Goal: Transaction & Acquisition: Book appointment/travel/reservation

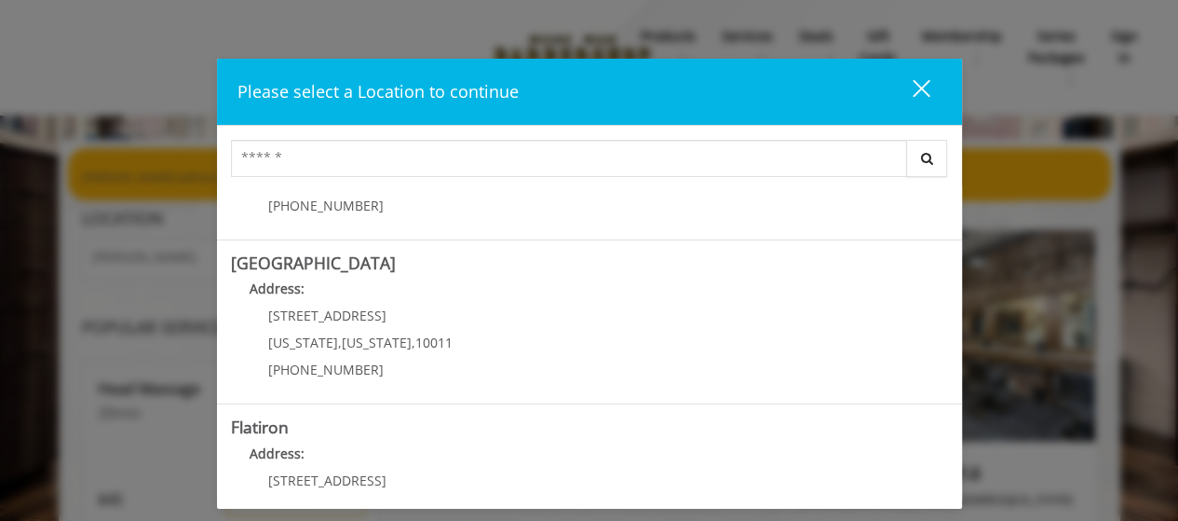
scroll to position [289, 0]
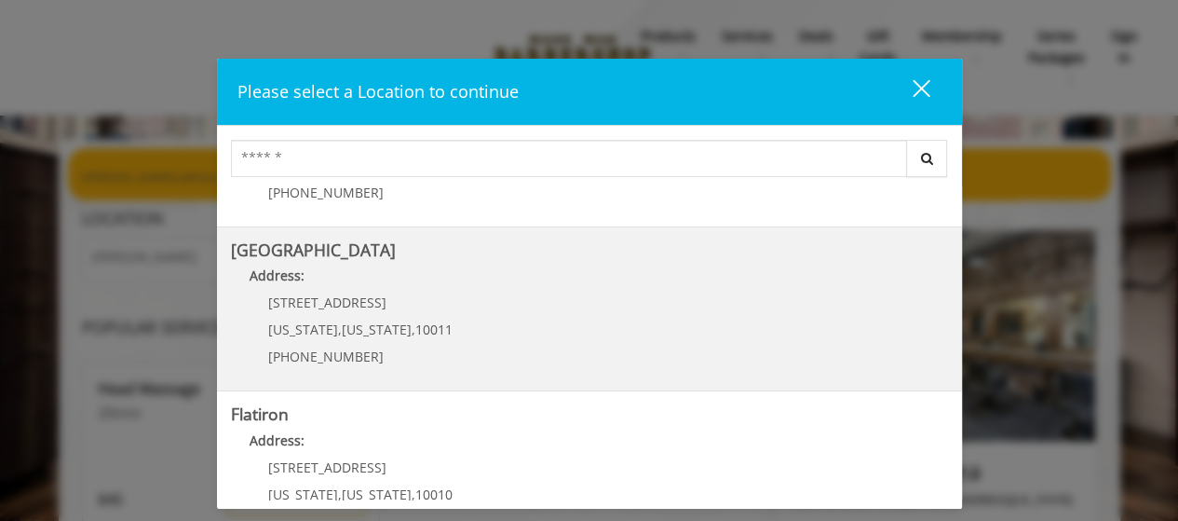
click at [551, 307] on Street "[GEOGRAPHIC_DATA] Address: [STREET_ADDRESS][US_STATE][US_STATE] (646) 850-0041" at bounding box center [589, 309] width 717 height 136
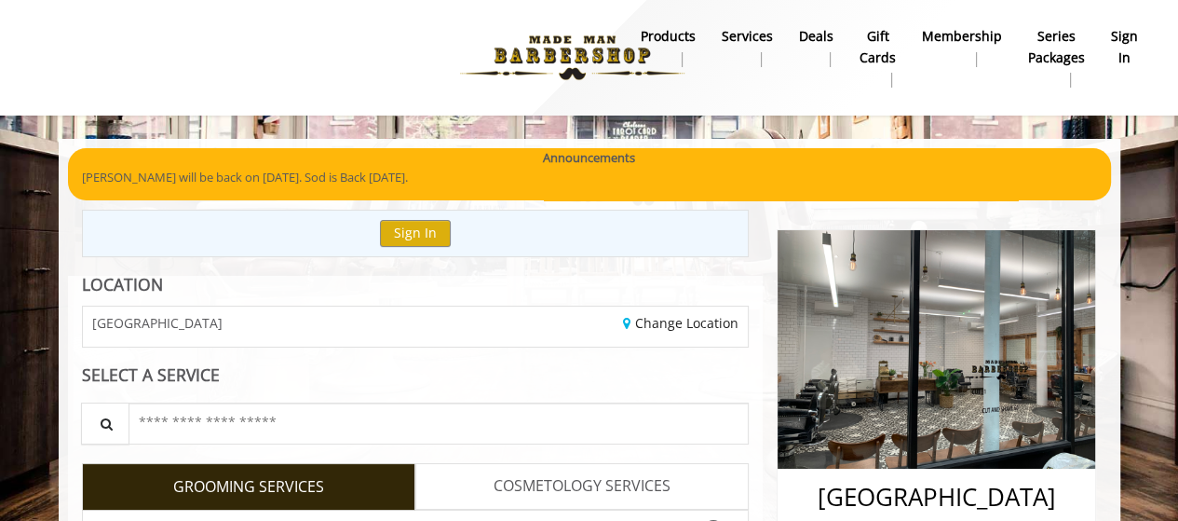
click at [1130, 46] on b "sign in" at bounding box center [1124, 47] width 27 height 42
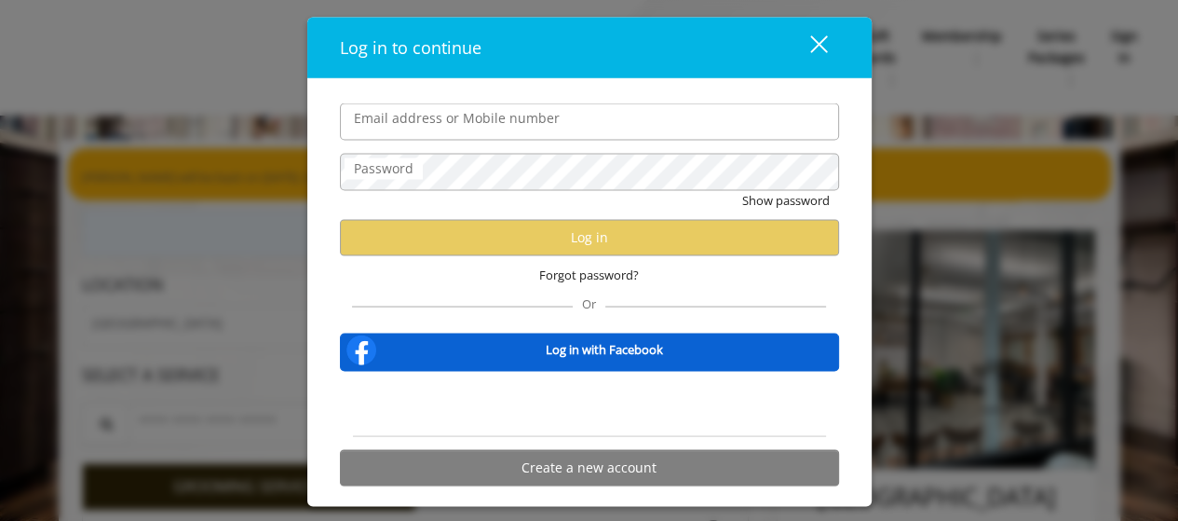
type input "**********"
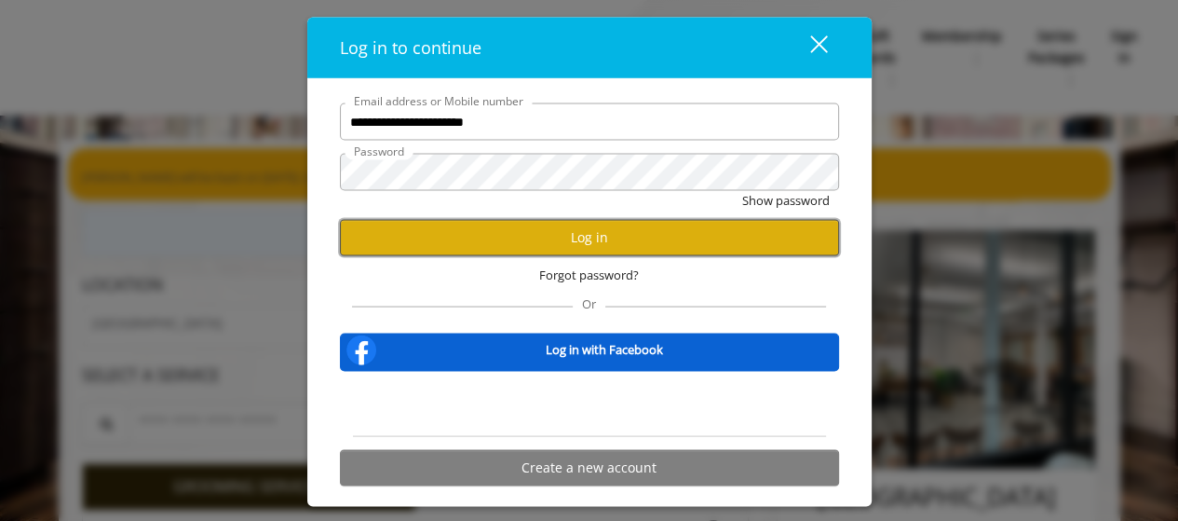
click at [697, 243] on button "Log in" at bounding box center [589, 237] width 499 height 36
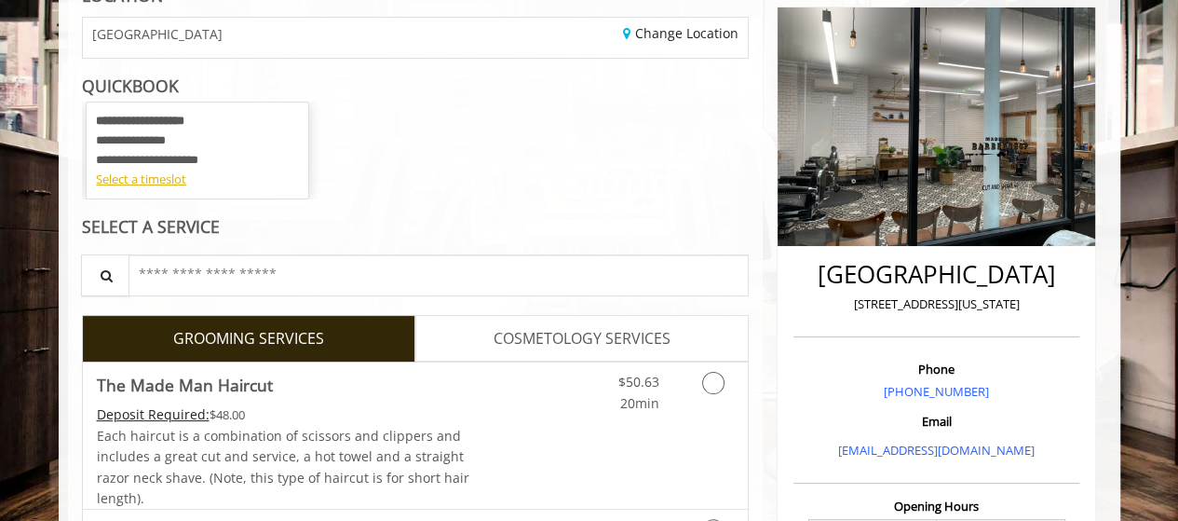
scroll to position [252, 0]
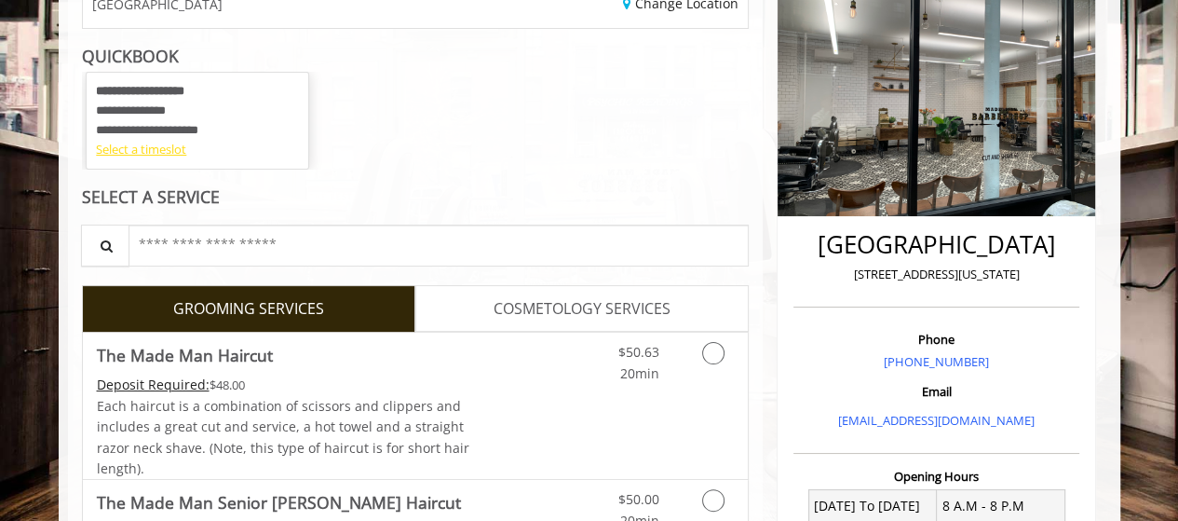
click at [158, 147] on div "Select a timeslot" at bounding box center [197, 150] width 203 height 20
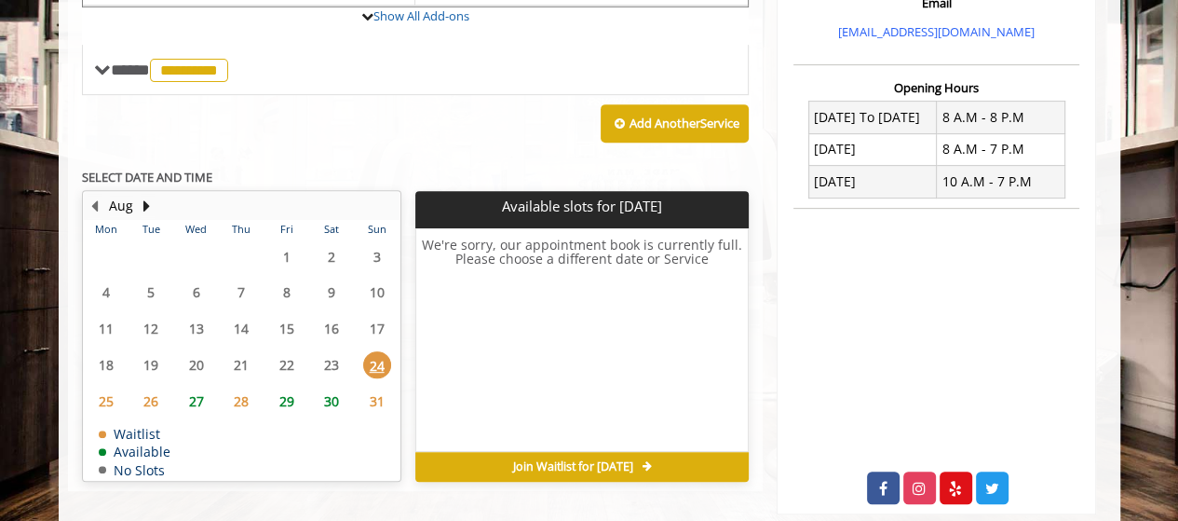
scroll to position [642, 0]
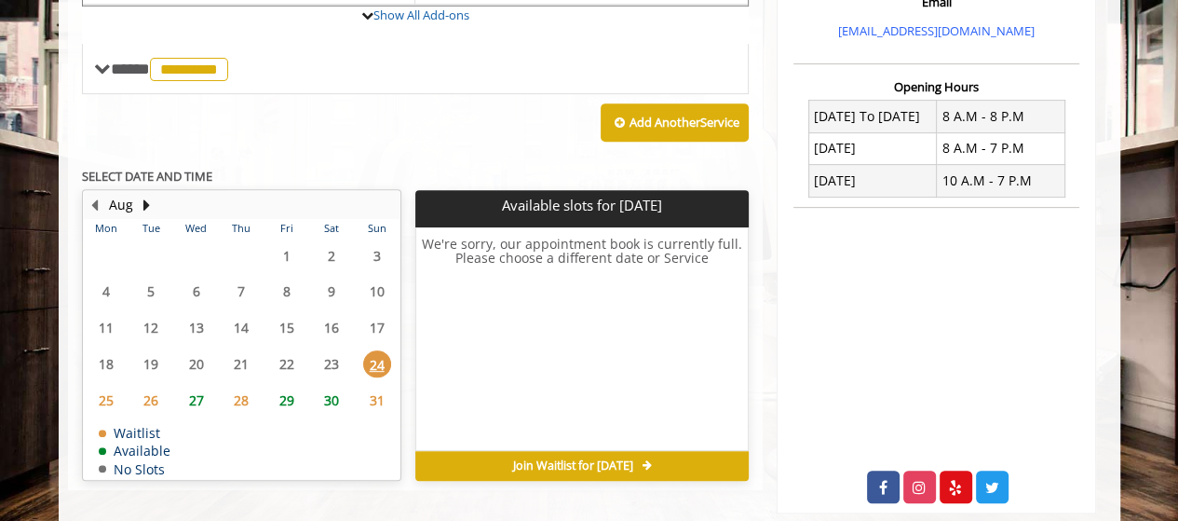
click at [194, 398] on span "27" at bounding box center [197, 399] width 28 height 27
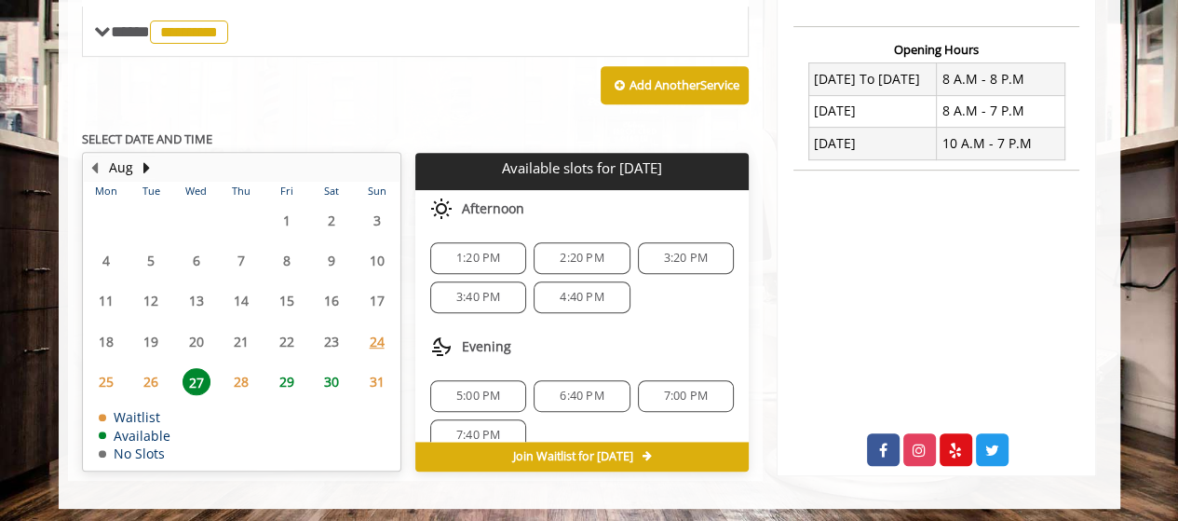
scroll to position [682, 0]
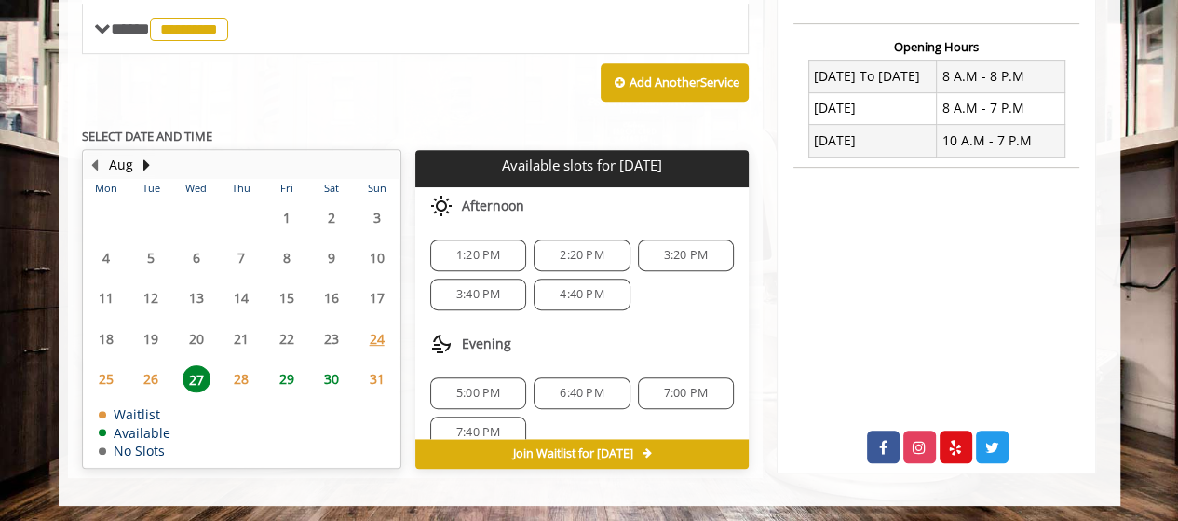
click at [487, 252] on span "1:20 PM" at bounding box center [478, 255] width 44 height 15
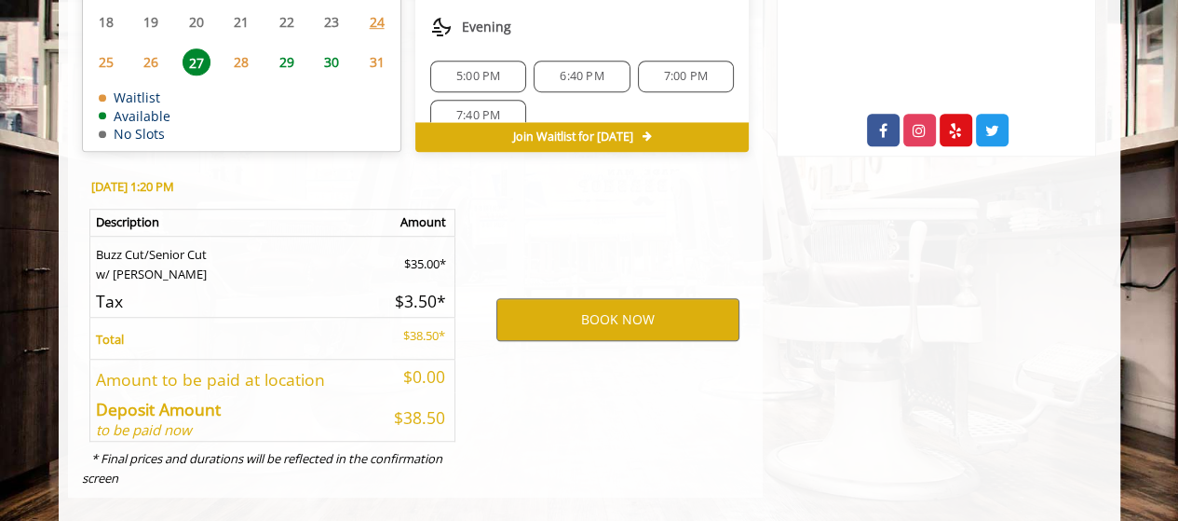
scroll to position [1018, 0]
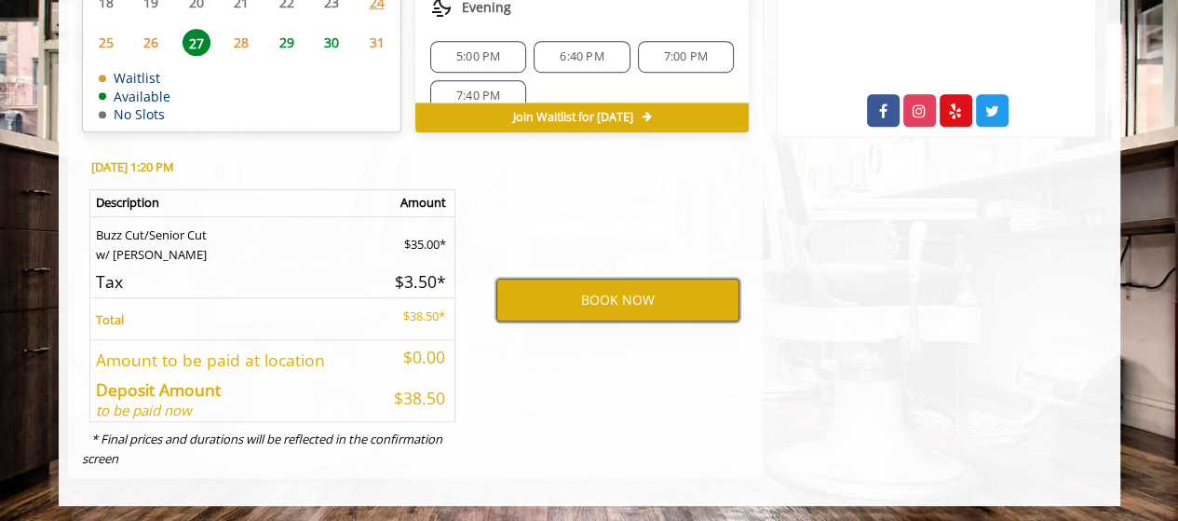
click at [607, 292] on button "BOOK NOW" at bounding box center [617, 299] width 243 height 43
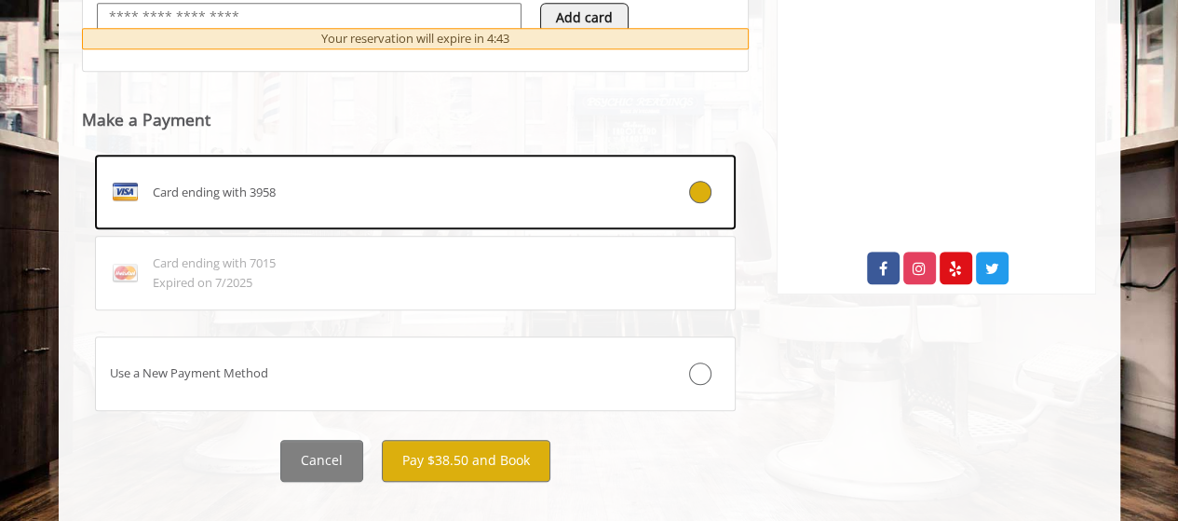
scroll to position [885, 0]
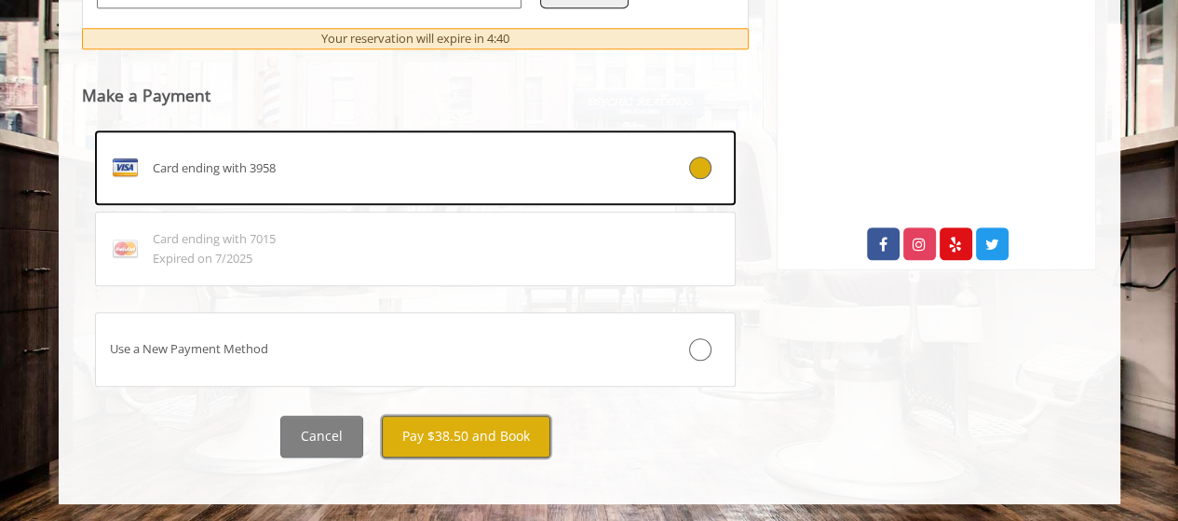
click at [473, 440] on button "Pay $38.50 and Book" at bounding box center [466, 436] width 169 height 42
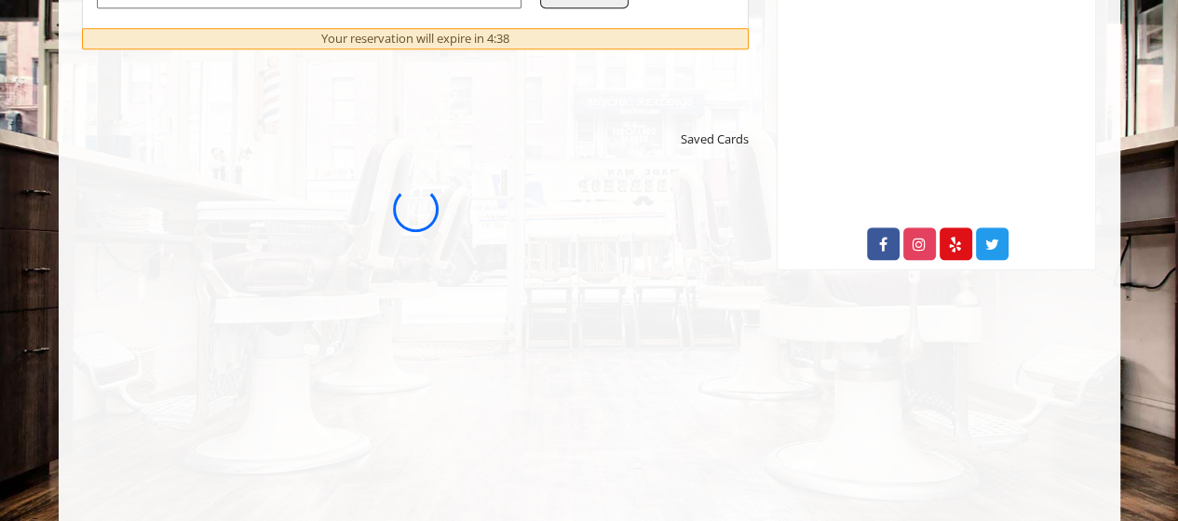
scroll to position [0, 0]
